Goal: Task Accomplishment & Management: Use online tool/utility

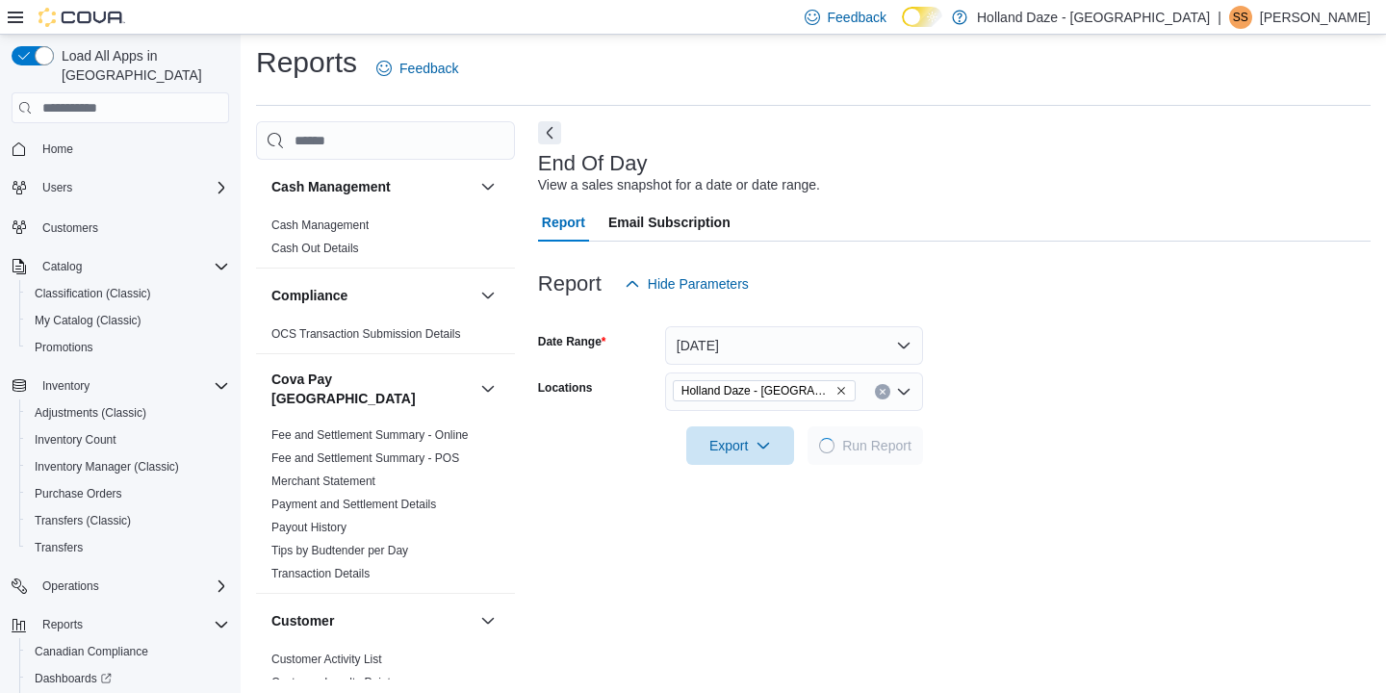
scroll to position [9, 0]
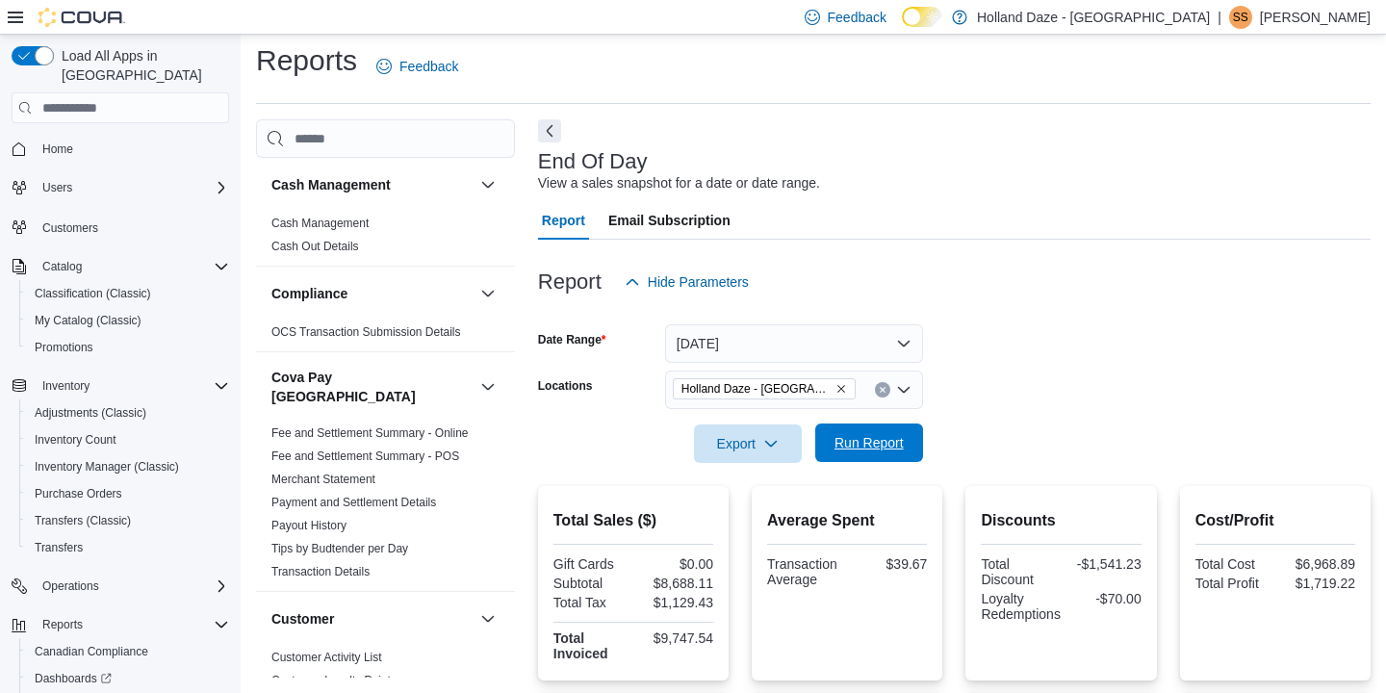
click at [858, 442] on span "Run Report" at bounding box center [869, 442] width 69 height 19
click at [1117, 288] on div "Report Hide Parameters" at bounding box center [954, 282] width 833 height 39
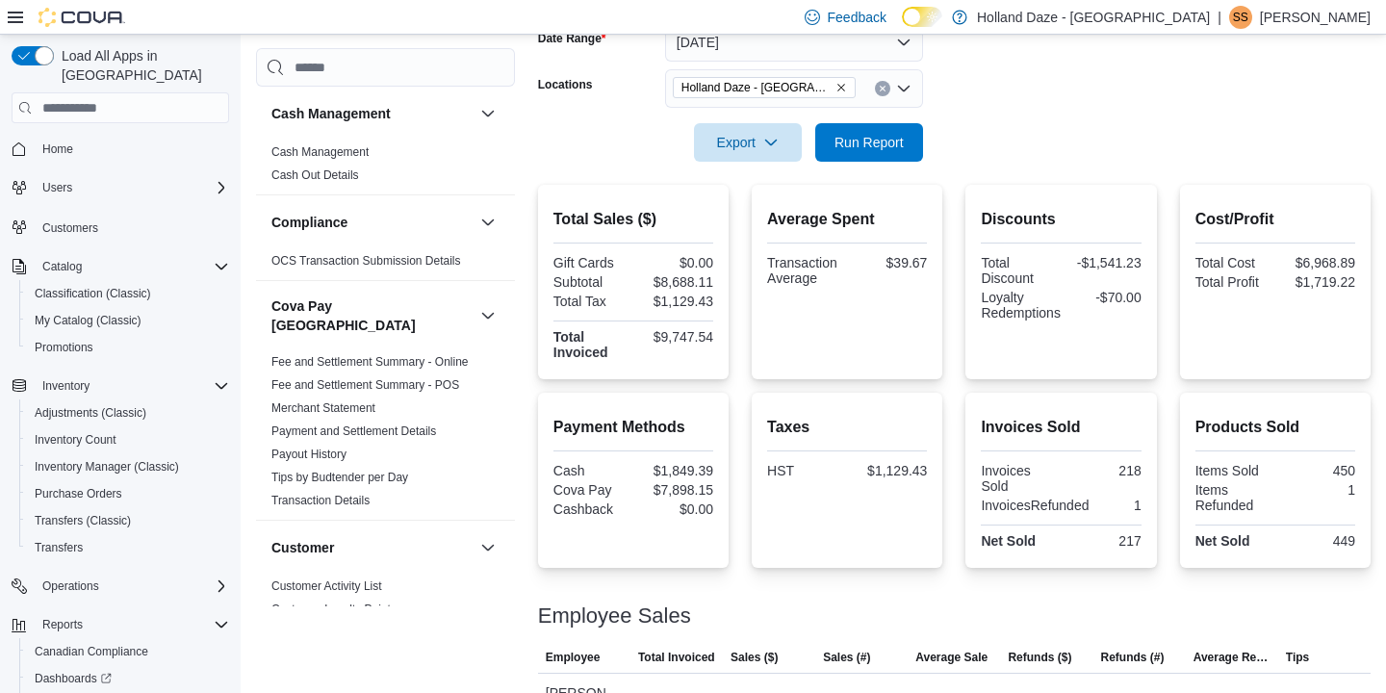
scroll to position [317, 0]
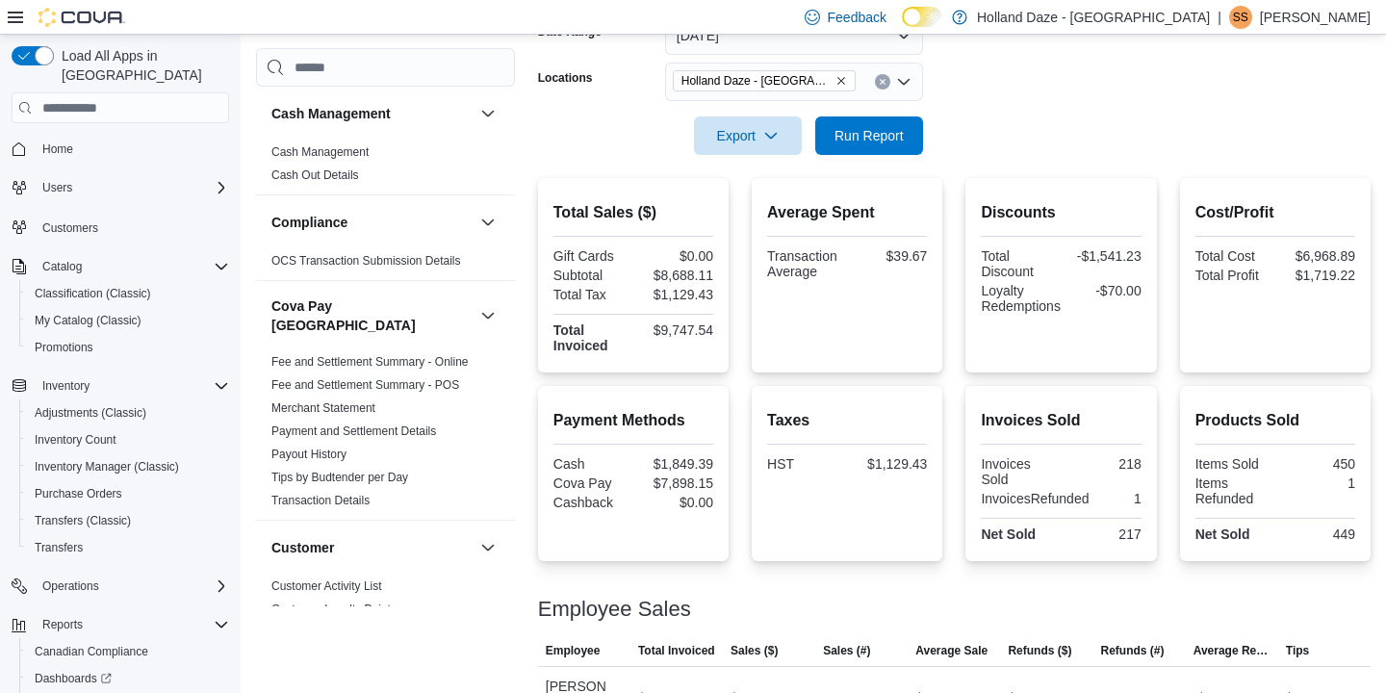
click at [363, 44] on div "Cash Management Cash Management Cash Out Details Compliance OCS Transaction Sub…" at bounding box center [813, 270] width 1115 height 918
click at [864, 151] on span "Run Report" at bounding box center [869, 135] width 85 height 39
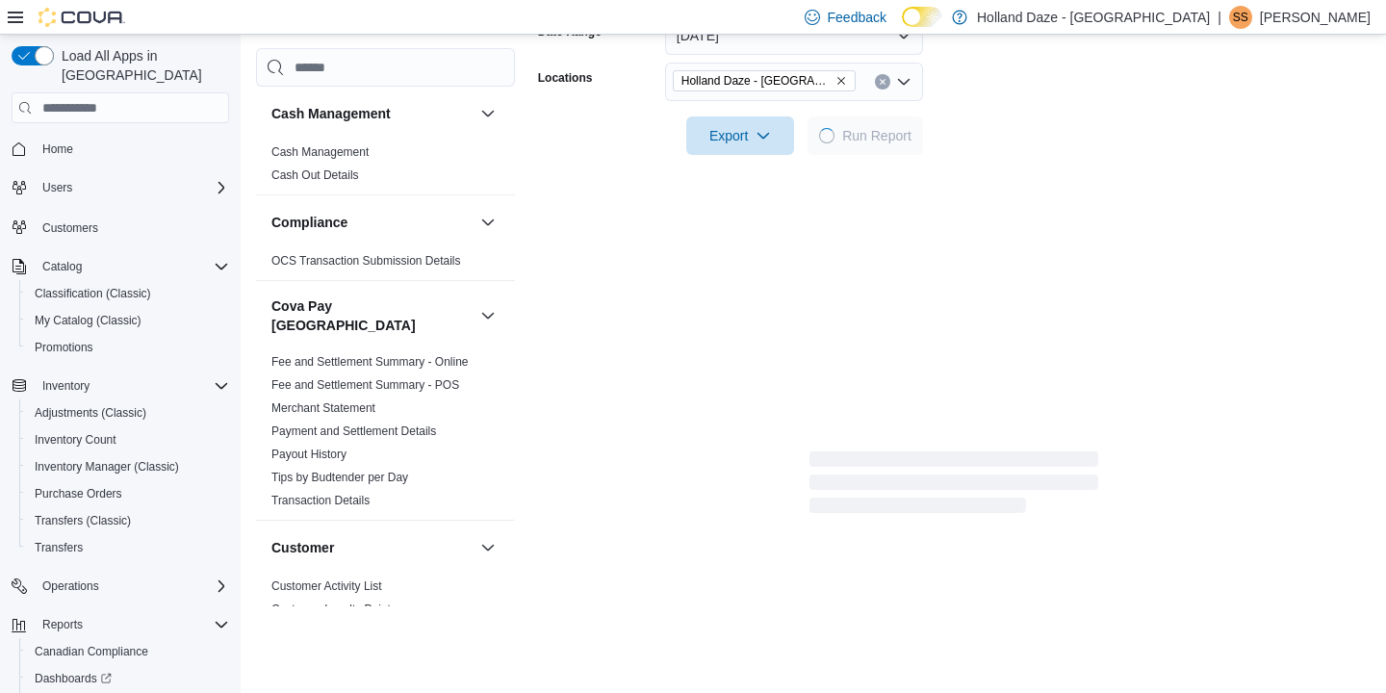
click at [1093, 110] on div at bounding box center [954, 108] width 833 height 15
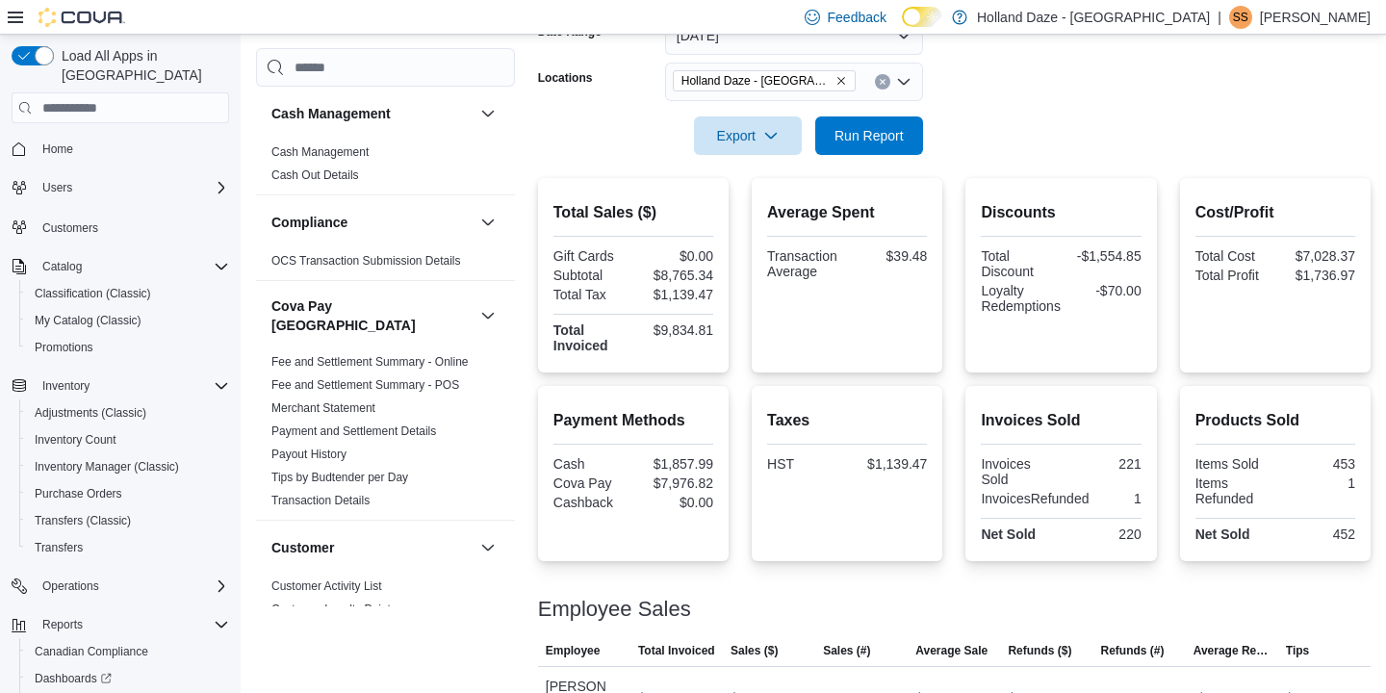
click at [1267, 163] on div at bounding box center [954, 166] width 833 height 23
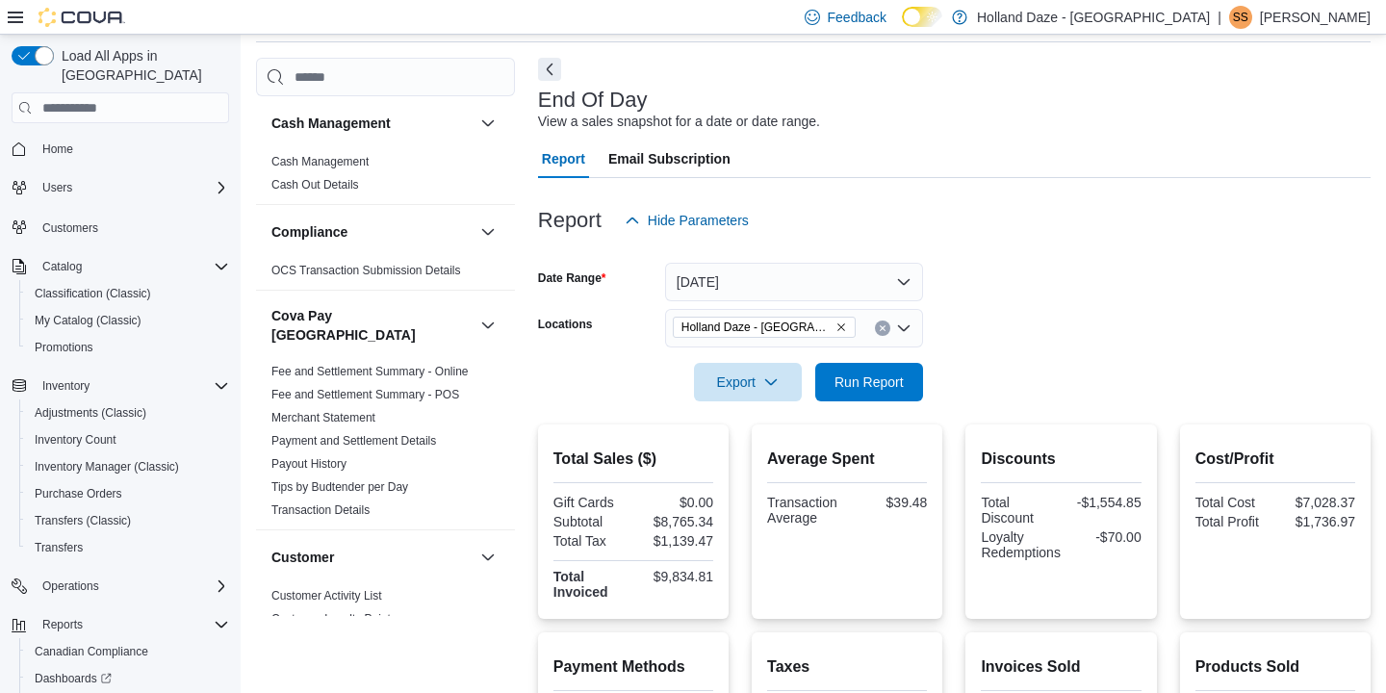
scroll to position [47, 0]
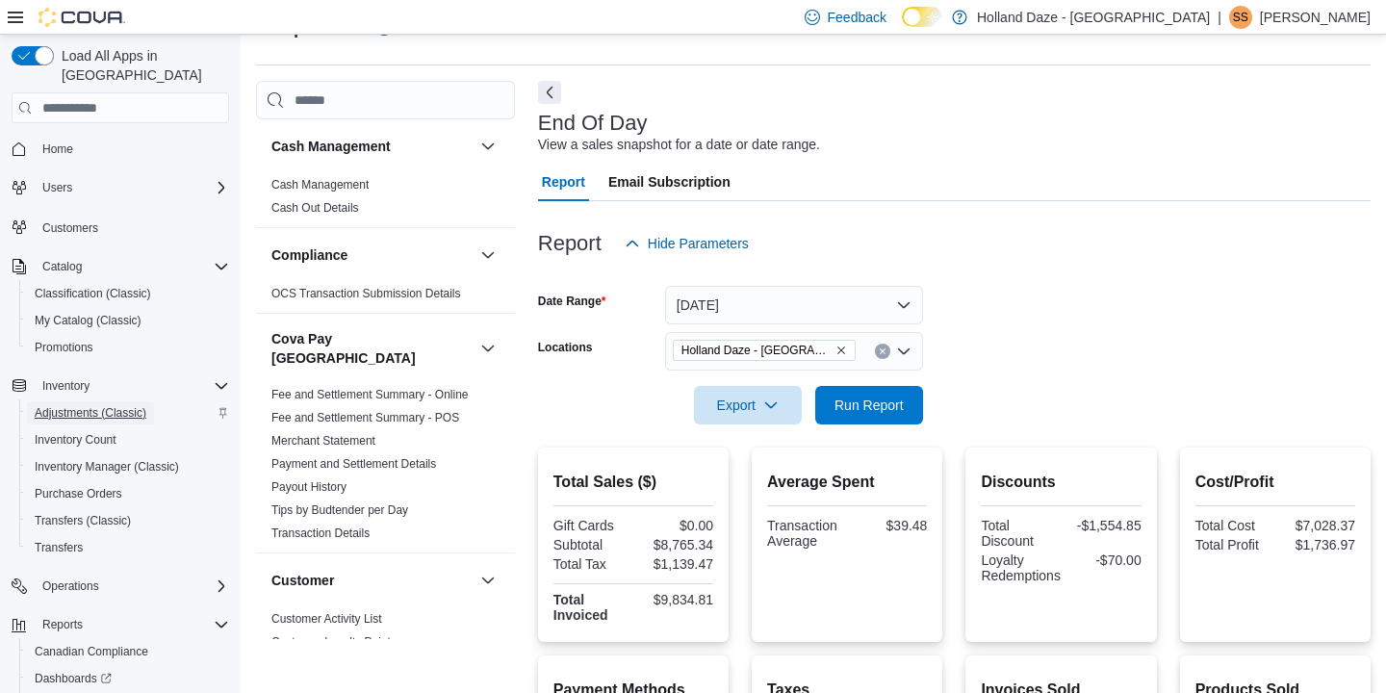
click at [83, 401] on span "Adjustments (Classic)" at bounding box center [91, 412] width 112 height 23
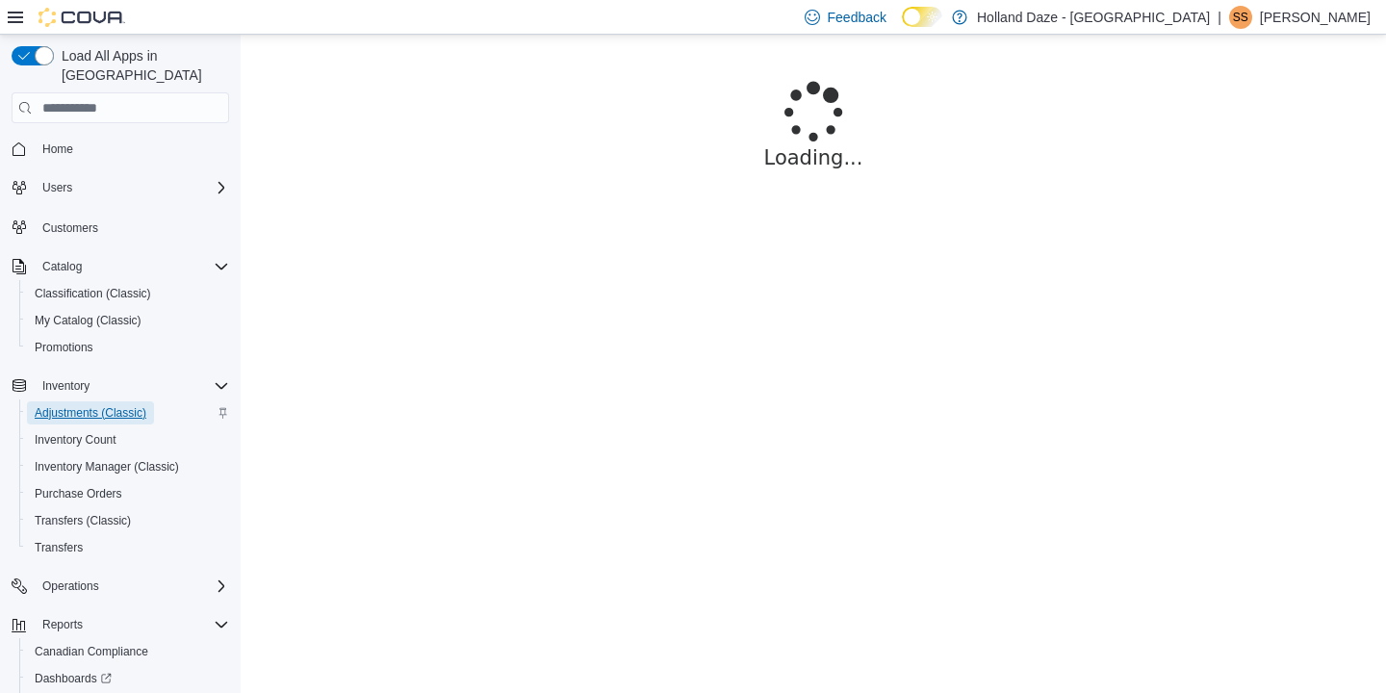
click at [128, 405] on span "Adjustments (Classic)" at bounding box center [91, 412] width 112 height 15
click at [1336, 17] on p "[PERSON_NAME]" at bounding box center [1315, 17] width 111 height 23
click at [63, 432] on span "Inventory Count" at bounding box center [76, 439] width 82 height 15
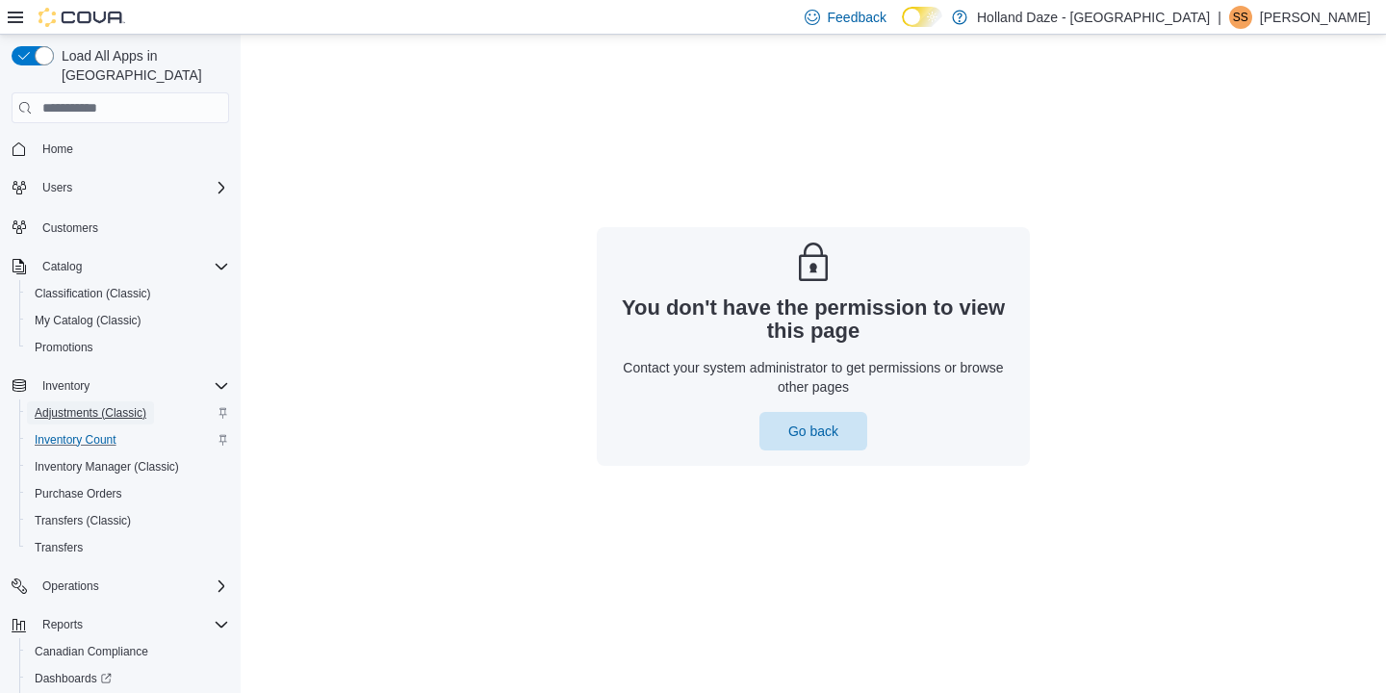
click at [68, 405] on span "Adjustments (Classic)" at bounding box center [91, 412] width 112 height 15
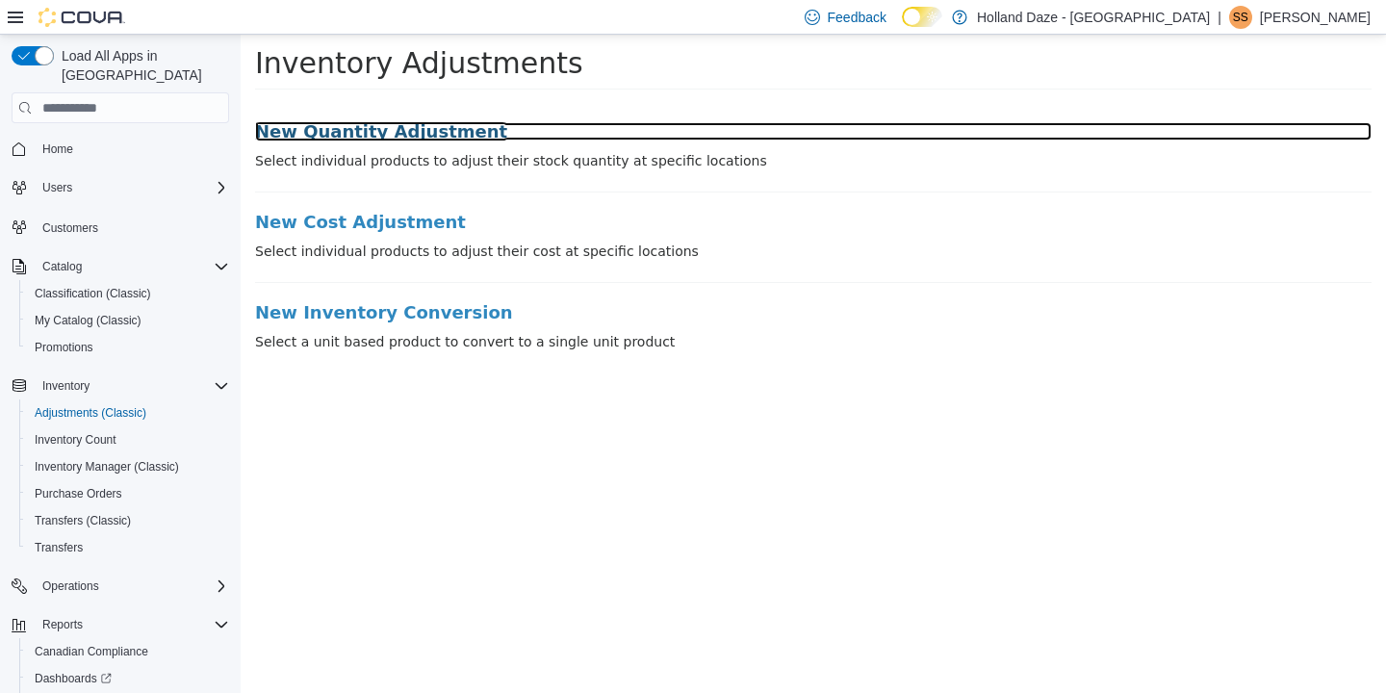
click at [365, 132] on h3 "New Quantity Adjustment" at bounding box center [813, 131] width 1117 height 19
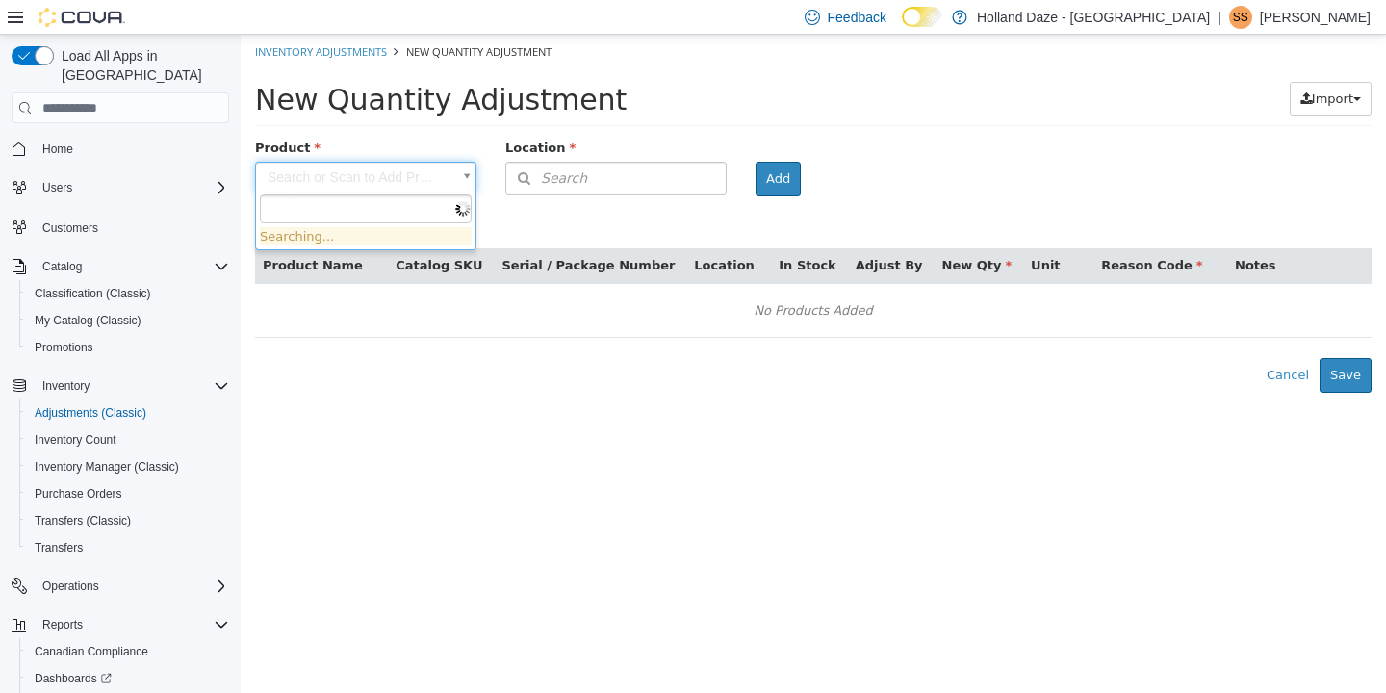
click at [366, 168] on body "× Inventory Adjustments New Quantity Adjustment New Quantity Adjustment Import …" at bounding box center [813, 214] width 1145 height 358
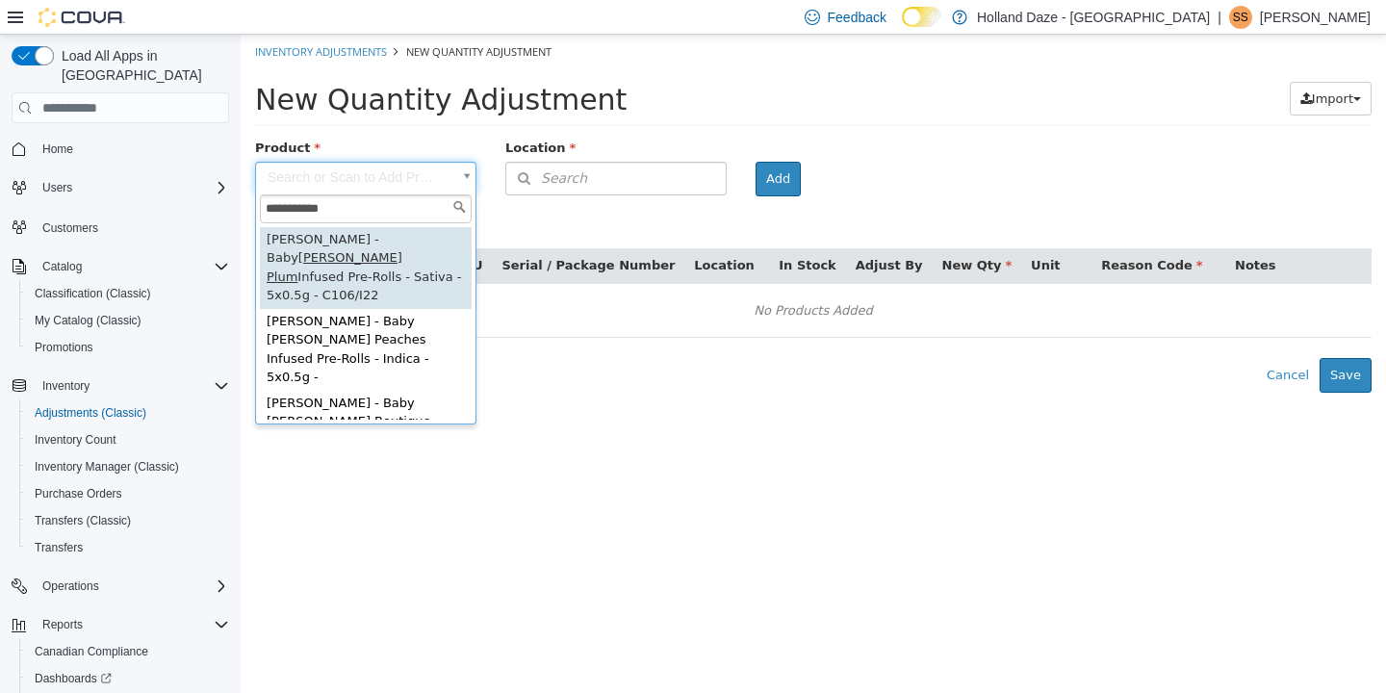
type input "**********"
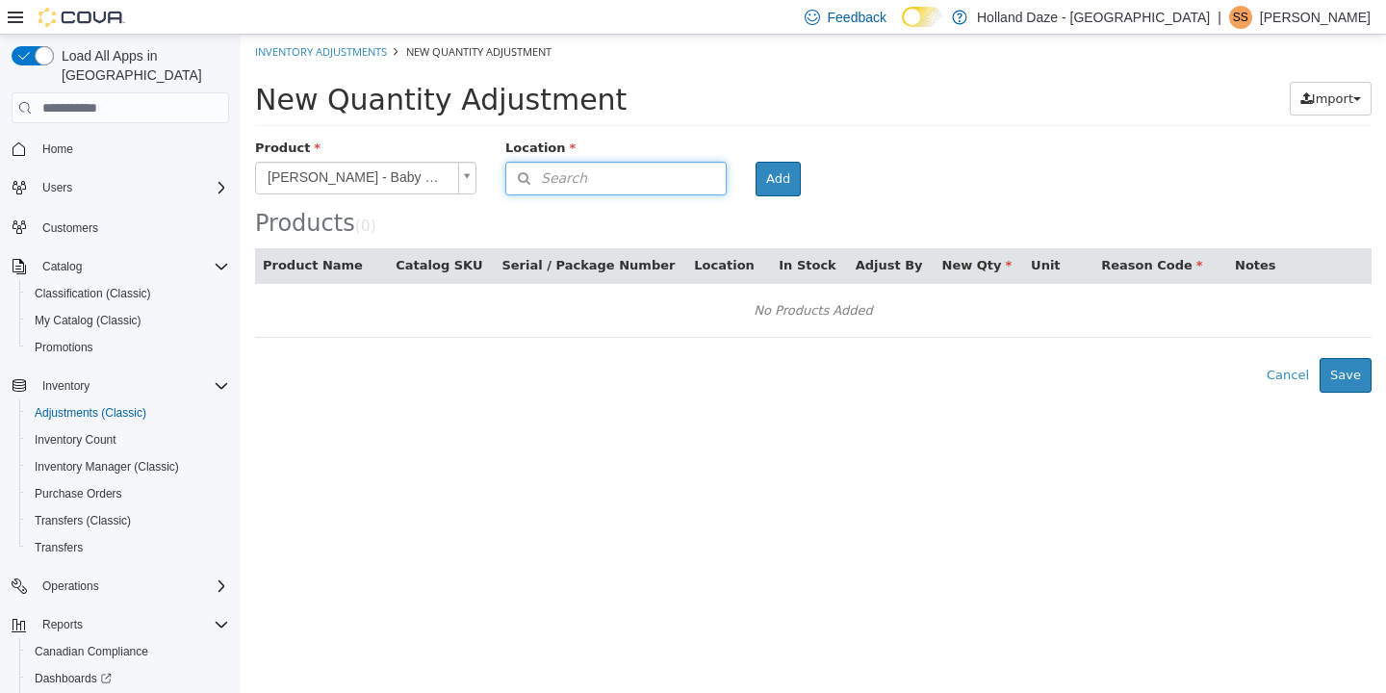
click at [631, 170] on button "Search" at bounding box center [615, 179] width 221 height 34
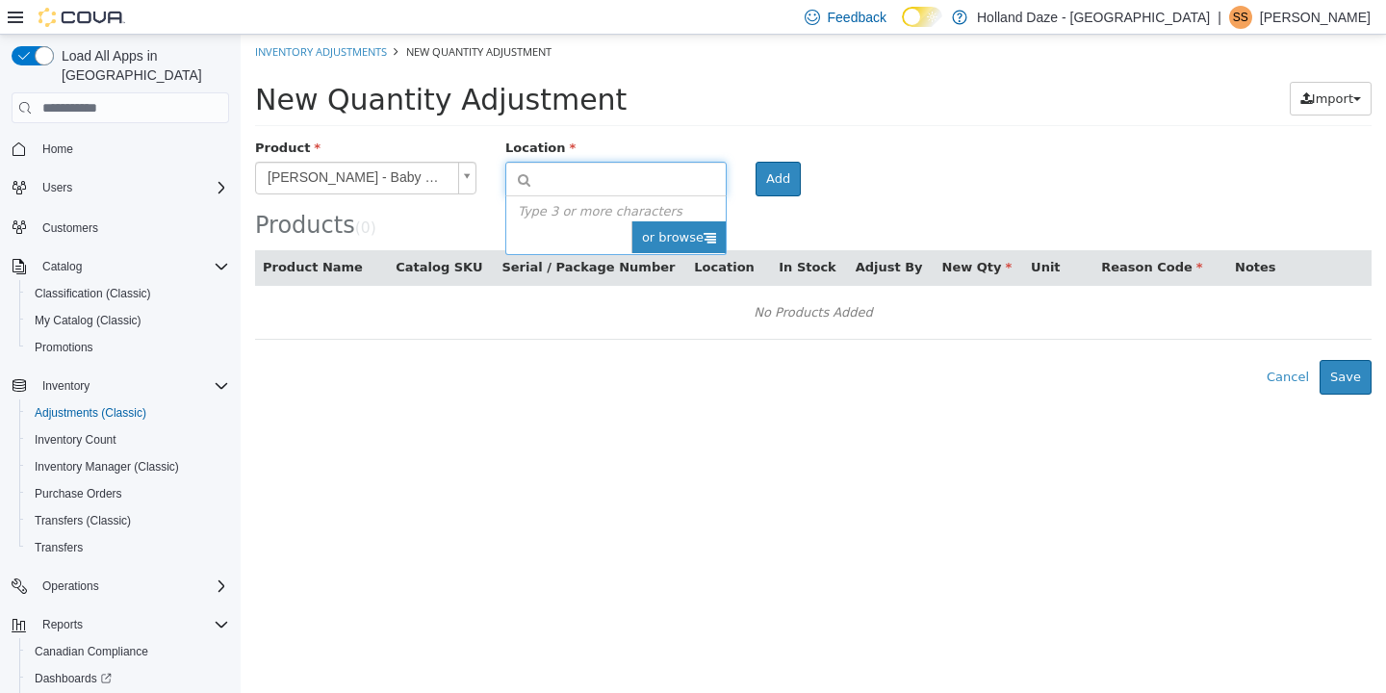
click at [664, 246] on span "or browse" at bounding box center [678, 237] width 94 height 33
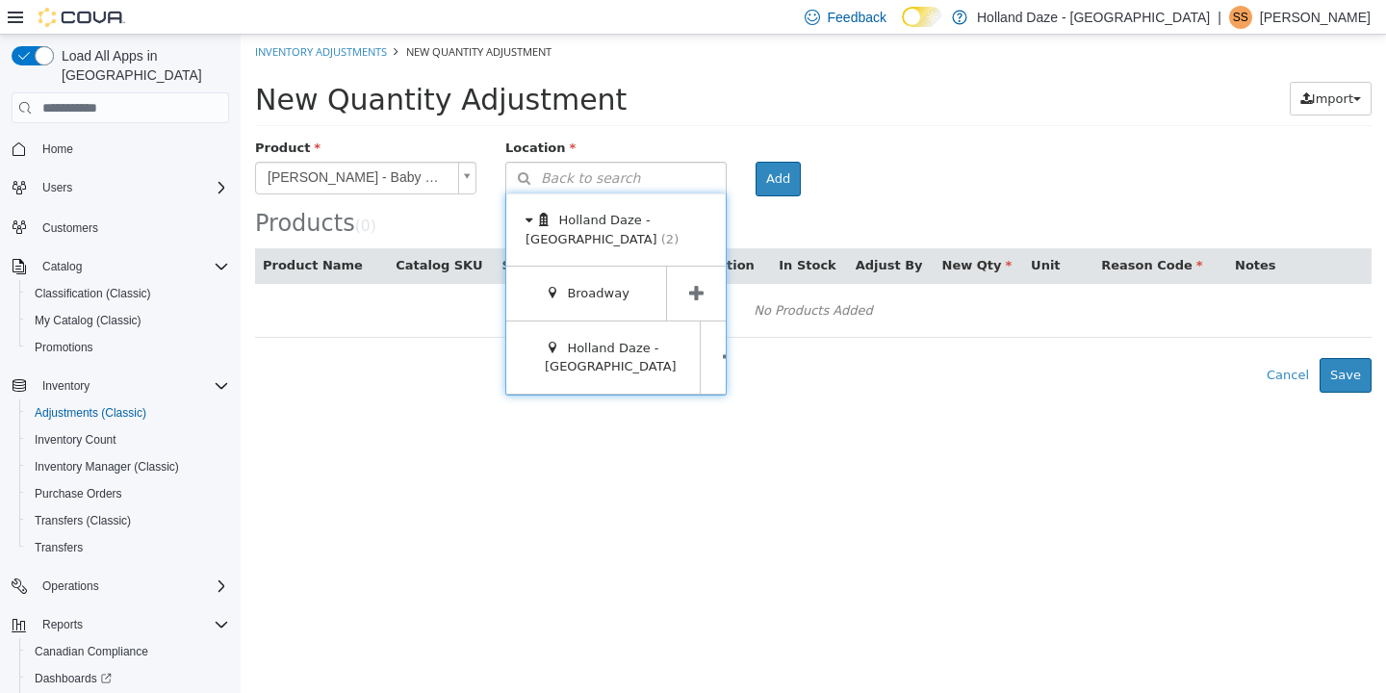
click at [707, 384] on span at bounding box center [730, 357] width 60 height 72
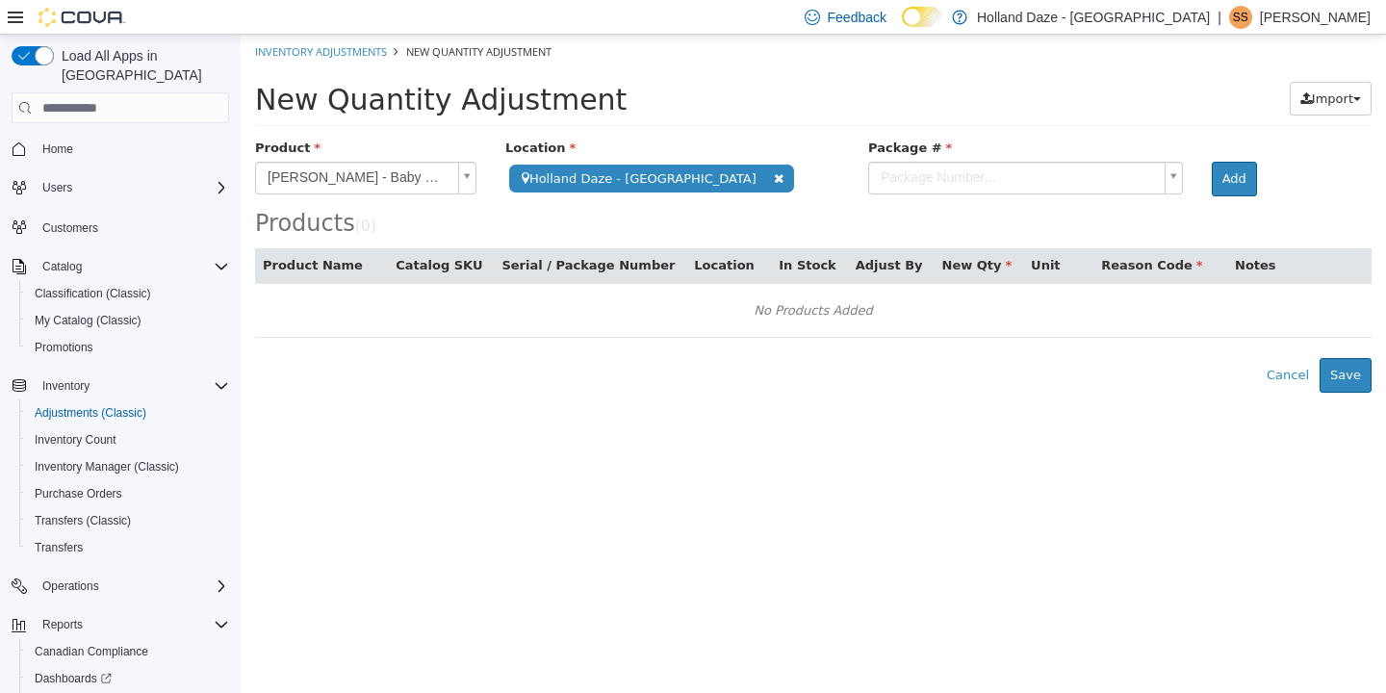
click at [1014, 180] on body "**********" at bounding box center [813, 214] width 1145 height 358
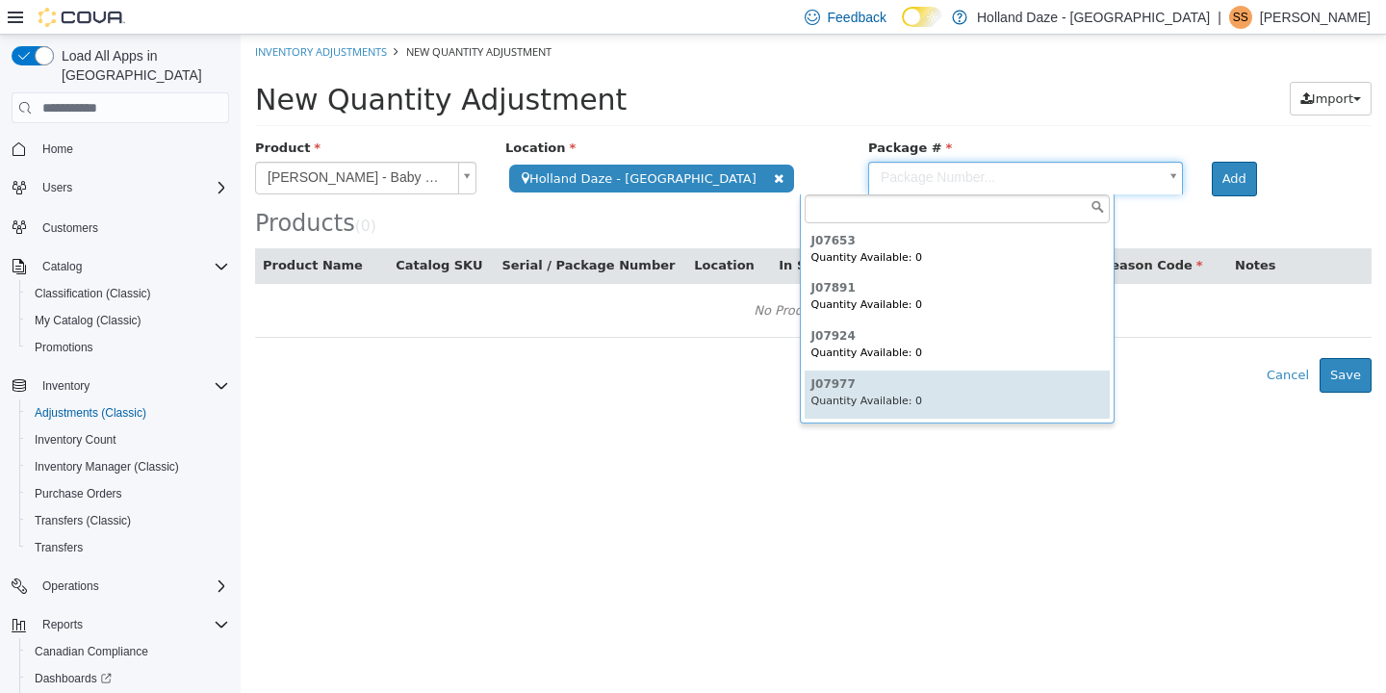
type input "******"
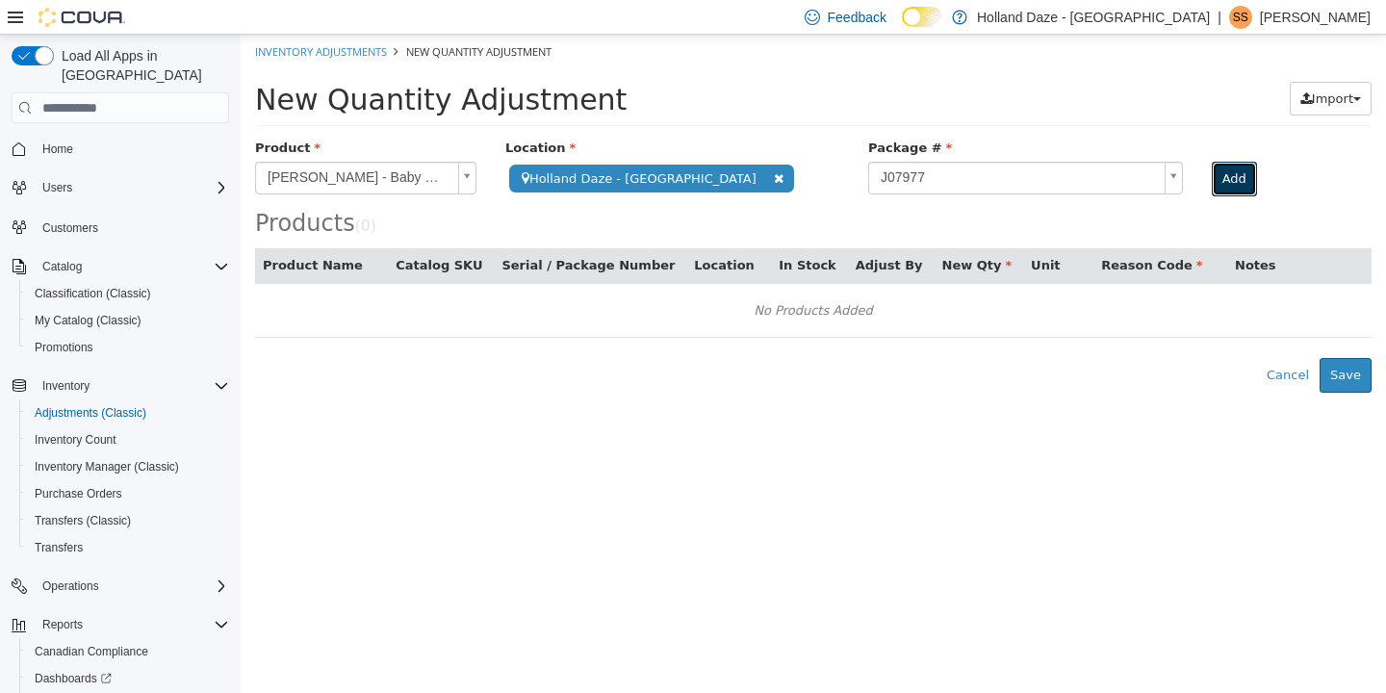
click at [1212, 192] on button "Add" at bounding box center [1234, 179] width 45 height 35
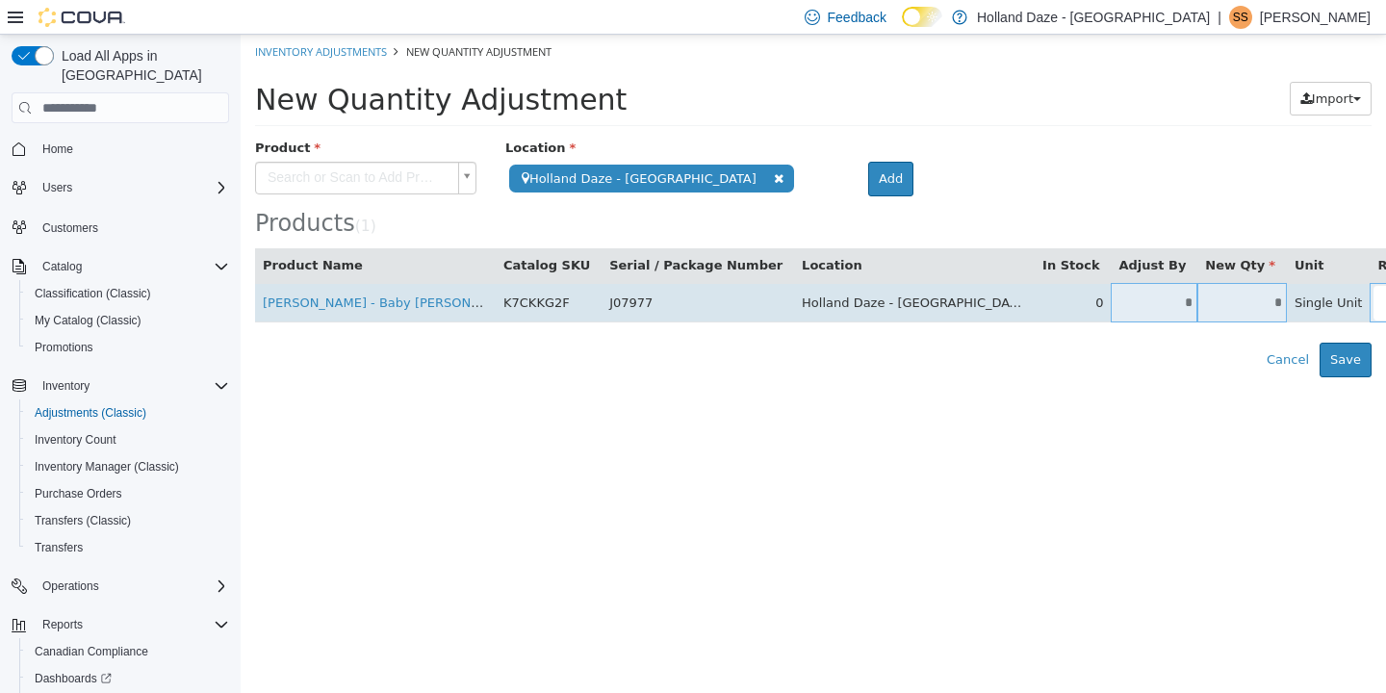
click at [1111, 314] on td "*" at bounding box center [1154, 302] width 87 height 39
click at [1111, 303] on input "*" at bounding box center [1154, 303] width 87 height 14
type input "*"
click at [1349, 315] on body "**********" at bounding box center [813, 206] width 1145 height 343
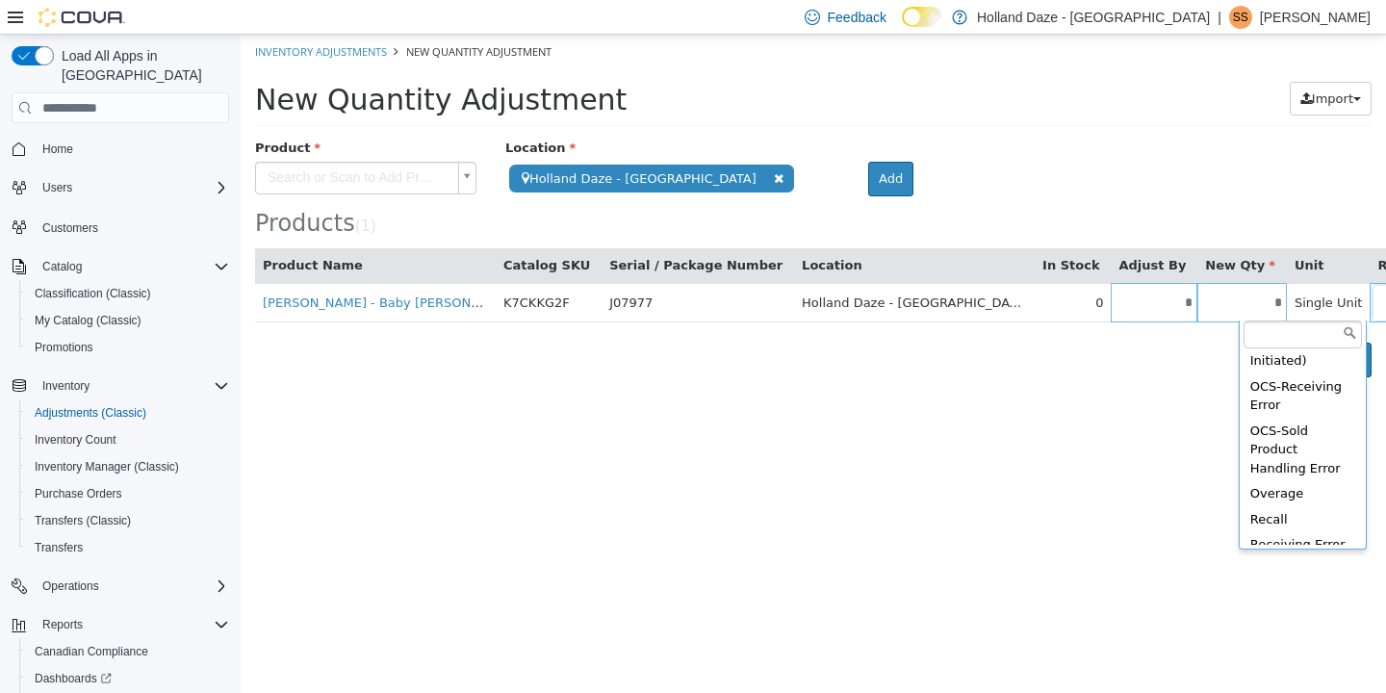
scroll to position [549, 0]
type input "**********"
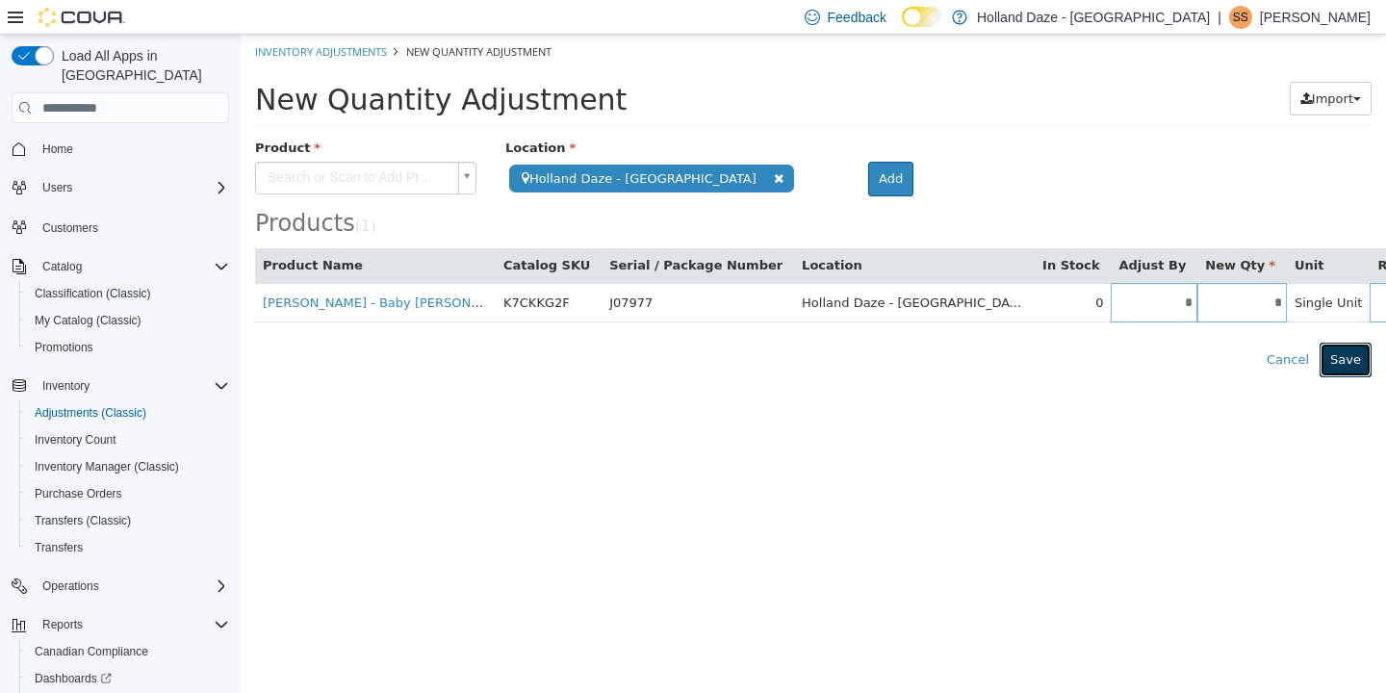
click at [1352, 361] on button "Save" at bounding box center [1346, 360] width 52 height 35
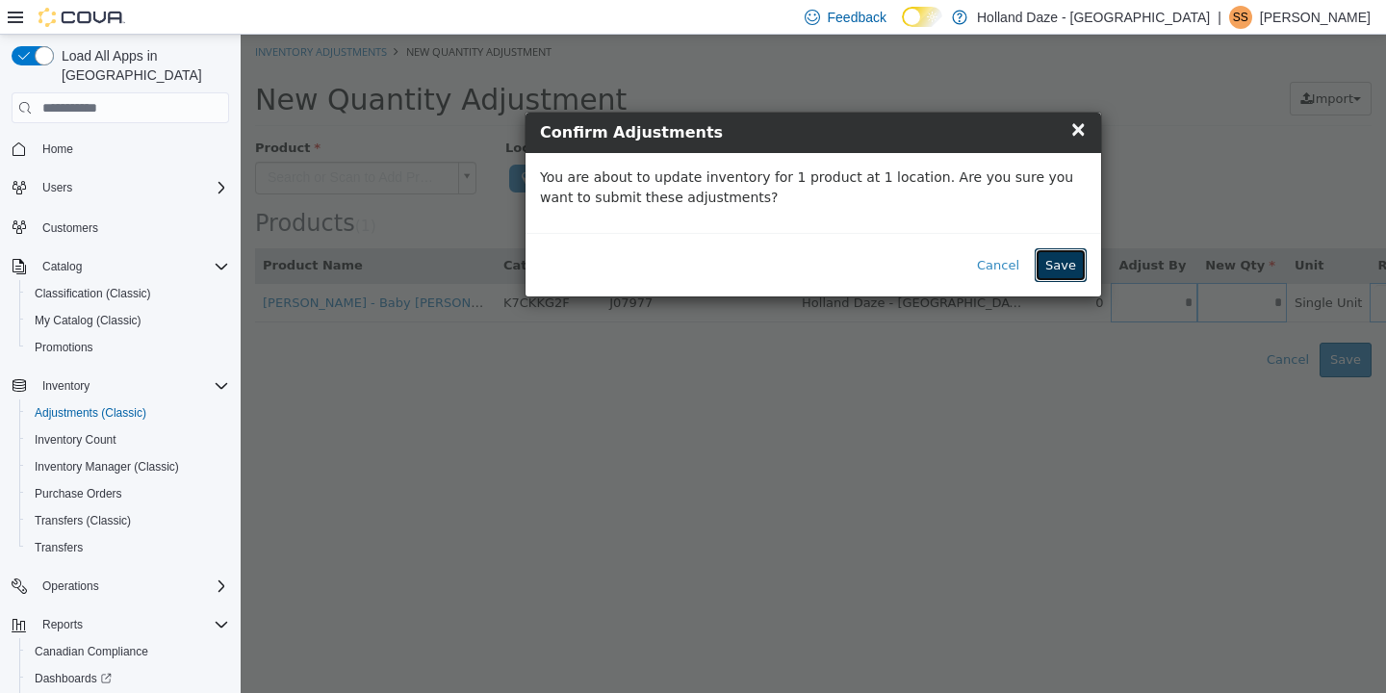
click at [1064, 252] on button "Save" at bounding box center [1061, 265] width 52 height 35
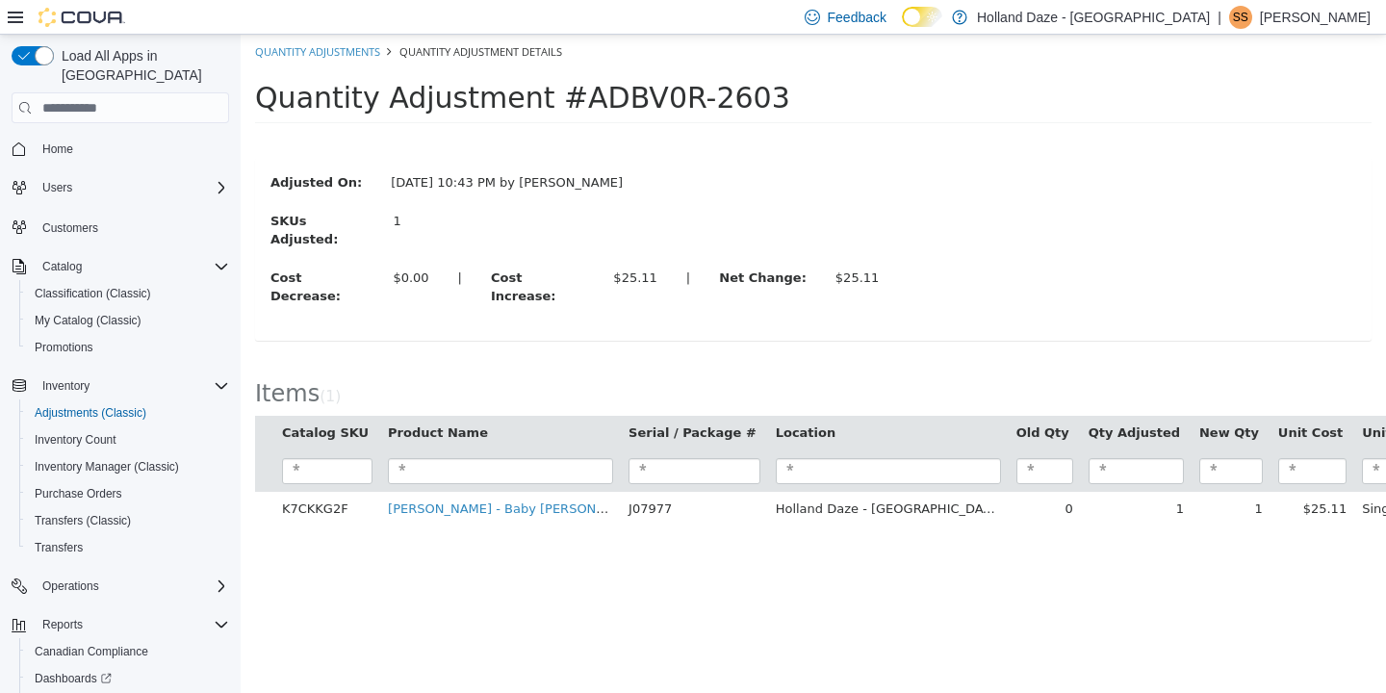
click at [41, 692] on span "Reports" at bounding box center [55, 705] width 40 height 15
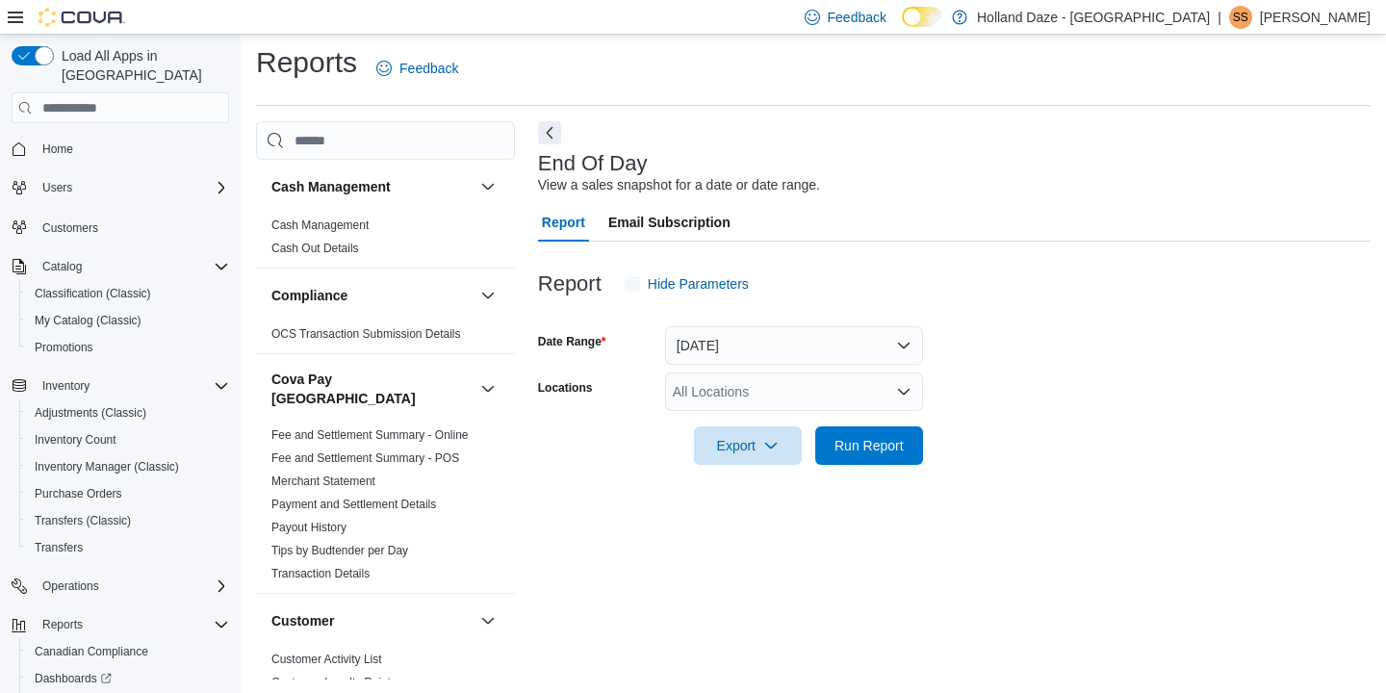
scroll to position [9, 0]
click at [912, 395] on div "All Locations" at bounding box center [794, 390] width 258 height 39
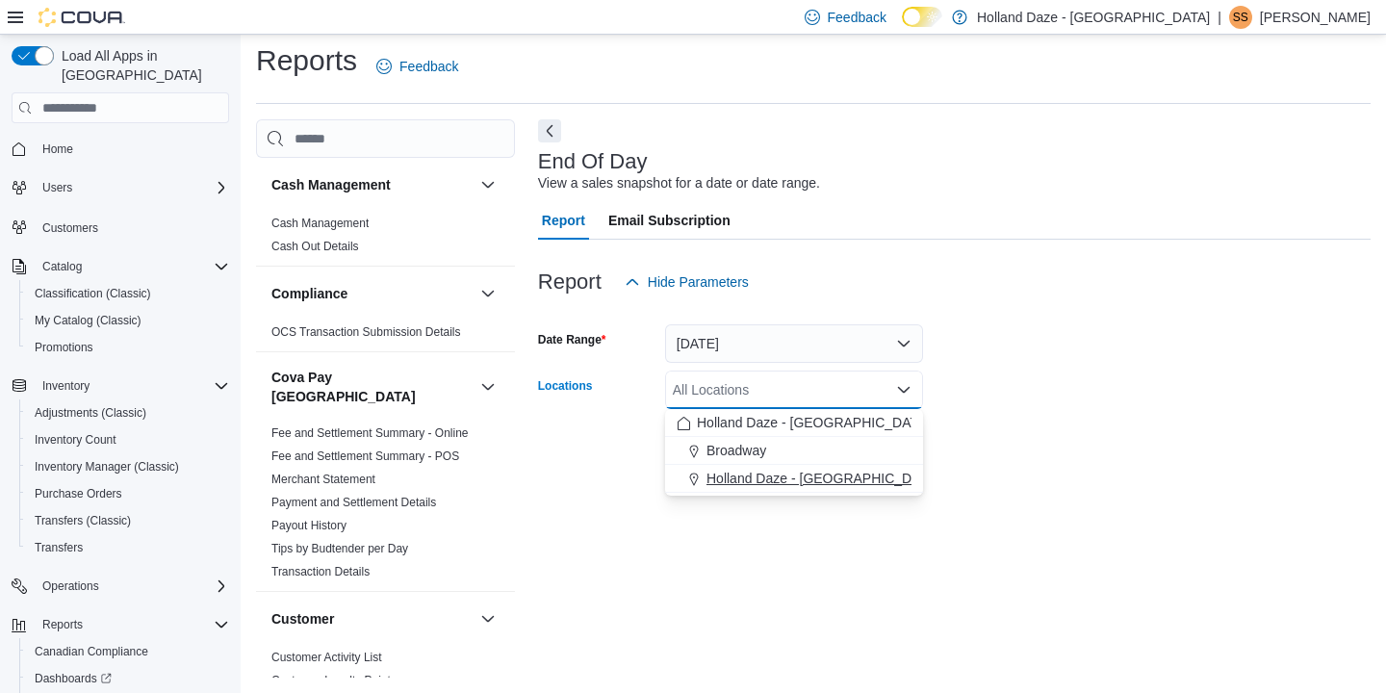
click at [864, 477] on span "Holland Daze - [GEOGRAPHIC_DATA]" at bounding box center [823, 478] width 233 height 19
drag, startPoint x: 960, startPoint y: 451, endPoint x: 943, endPoint y: 451, distance: 16.4
click at [954, 451] on form "Date Range [DATE] Locations [GEOGRAPHIC_DATA] [GEOGRAPHIC_DATA] - [GEOGRAPHIC_D…" at bounding box center [954, 382] width 833 height 162
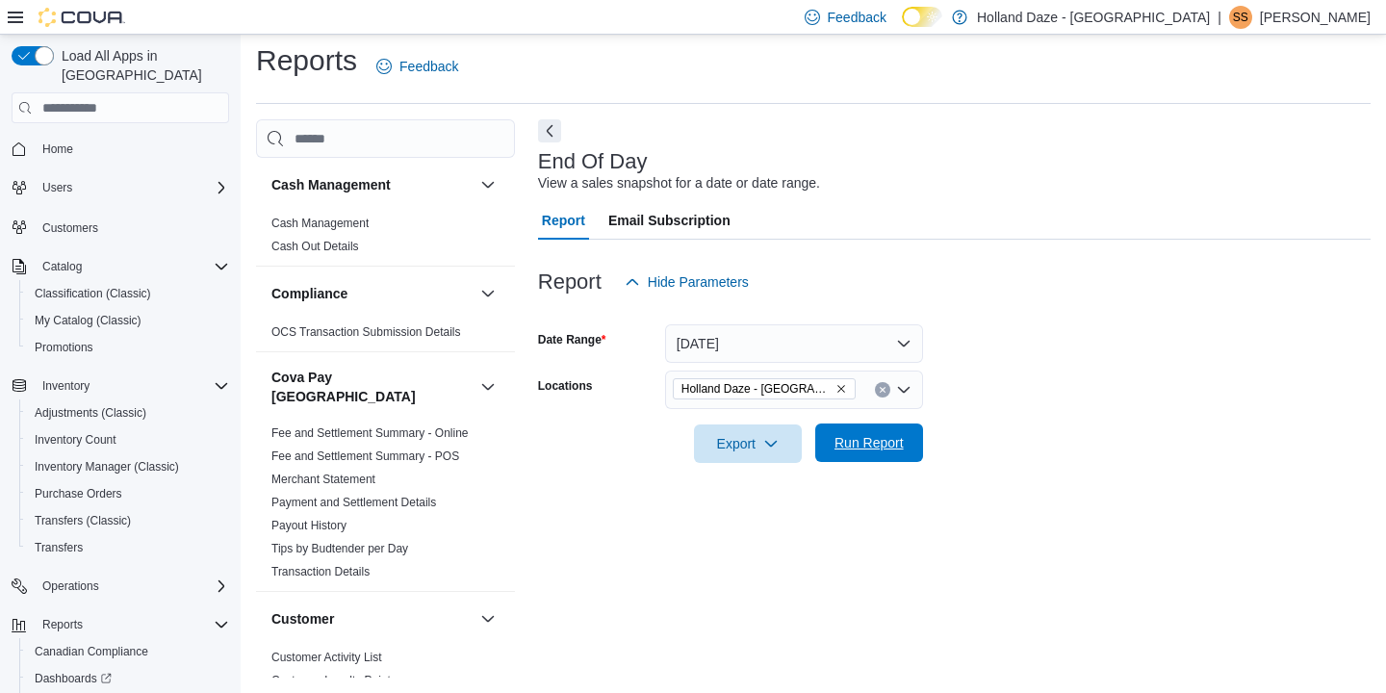
click at [896, 450] on span "Run Report" at bounding box center [869, 442] width 69 height 19
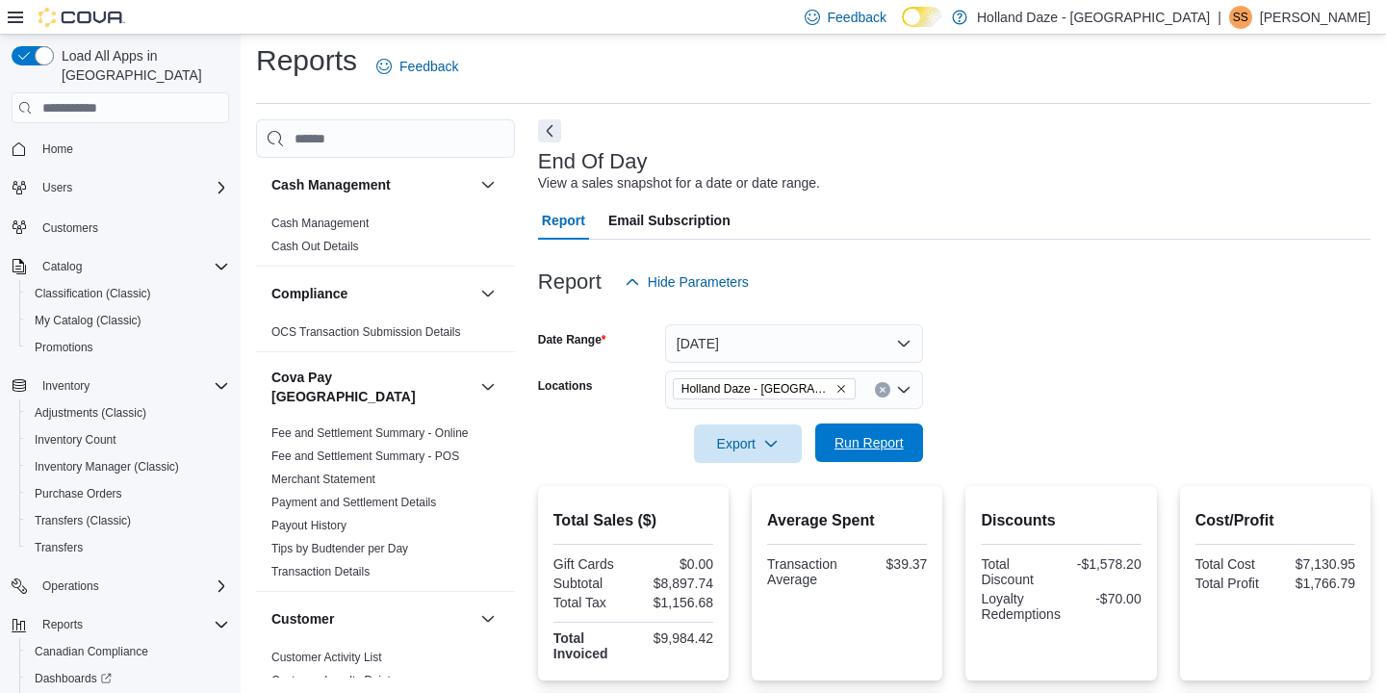
click at [860, 439] on span "Run Report" at bounding box center [869, 442] width 69 height 19
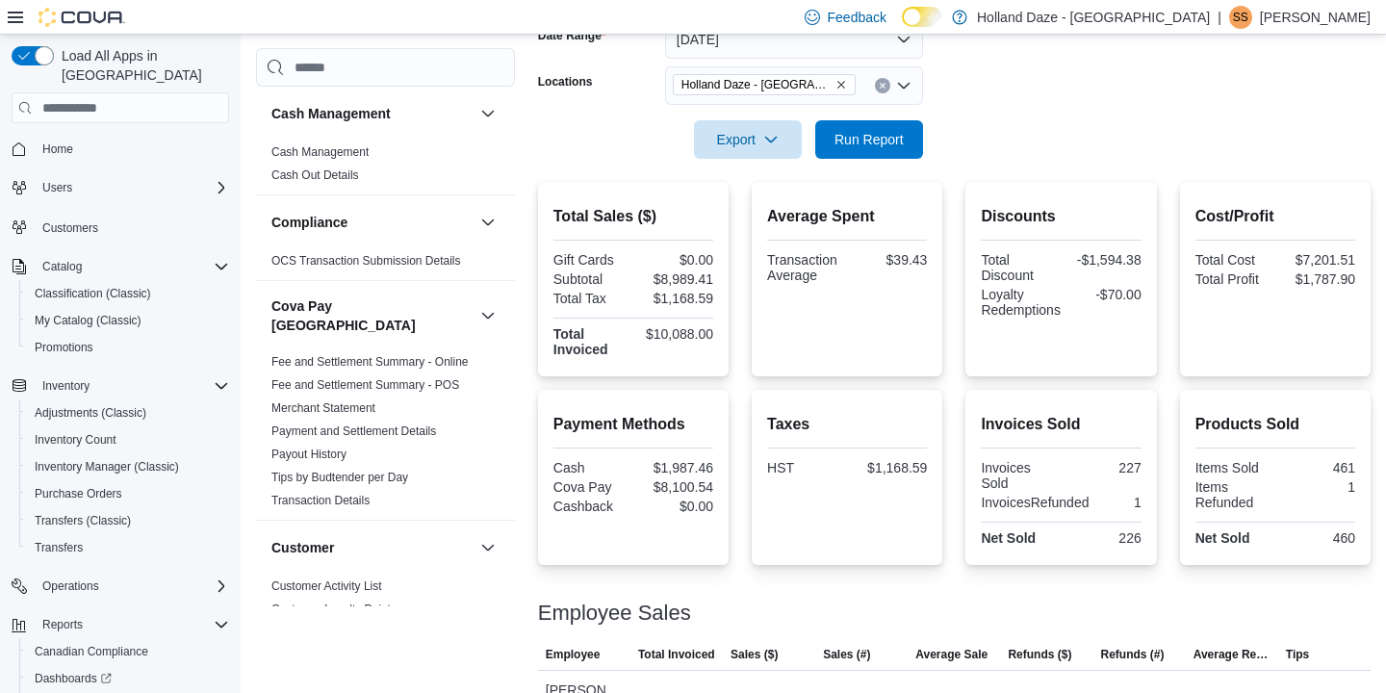
scroll to position [317, 0]
